Goal: Check status: Check status

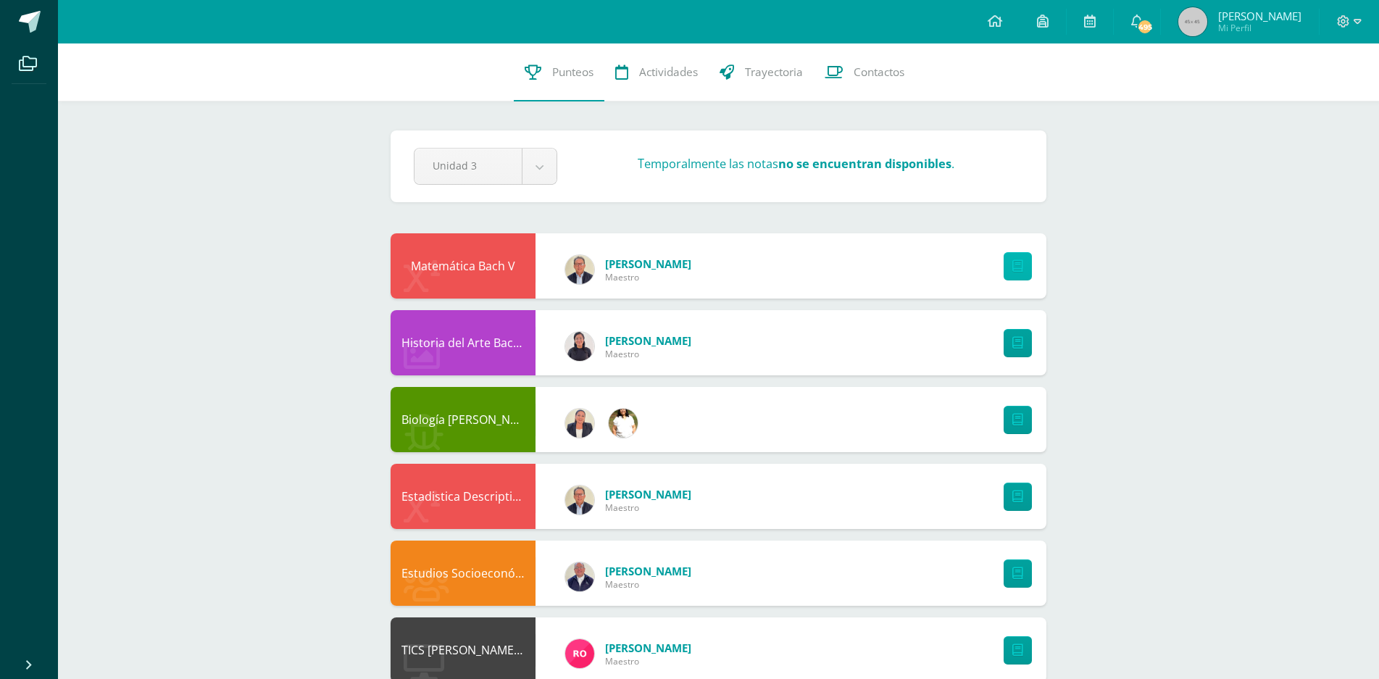
click at [1024, 264] on link at bounding box center [1017, 266] width 28 height 28
click at [533, 164] on body "Archivos Cerrar panel Configuración Cerrar sesión Gleddia Zamira Mi Perfil 495 …" at bounding box center [689, 624] width 1379 height 1249
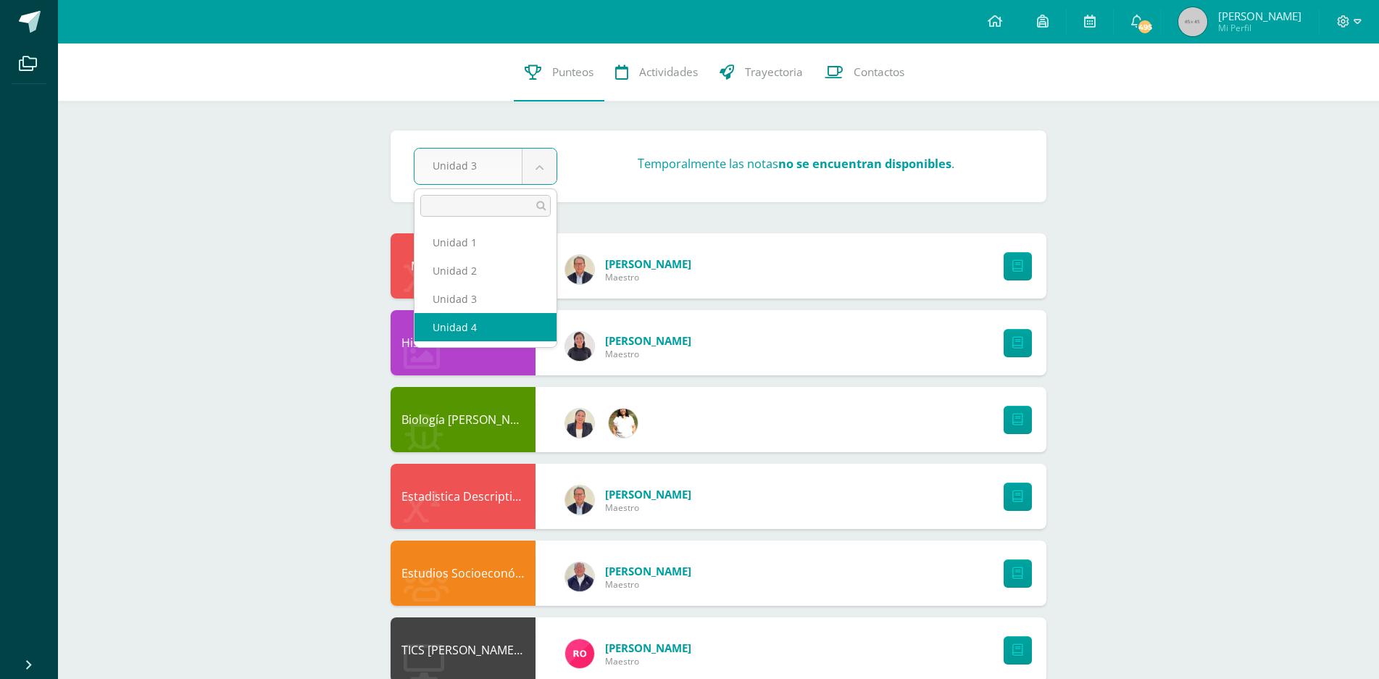
select select "Unidad 4"
